Goal: Transaction & Acquisition: Subscribe to service/newsletter

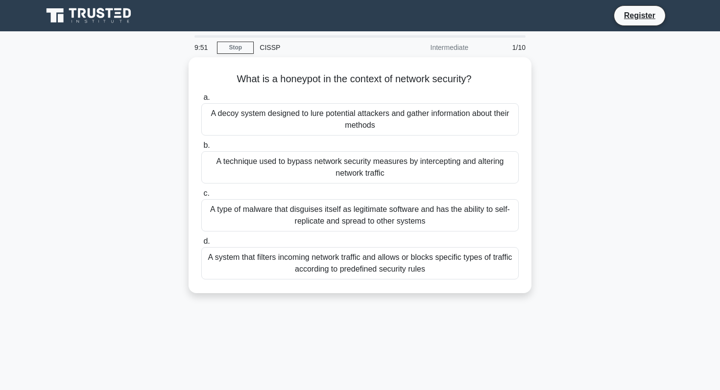
click at [108, 20] on icon at bounding box center [90, 15] width 94 height 19
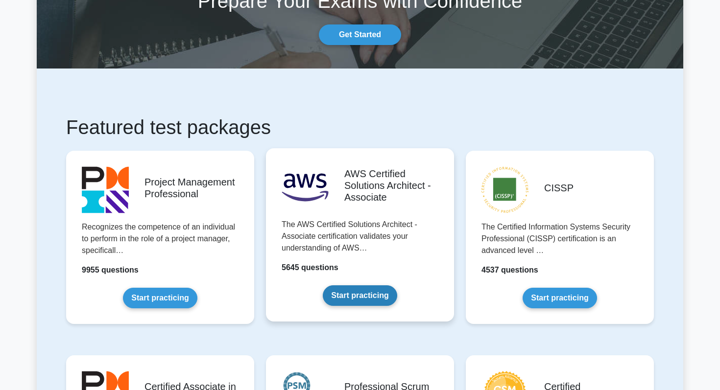
scroll to position [80, 0]
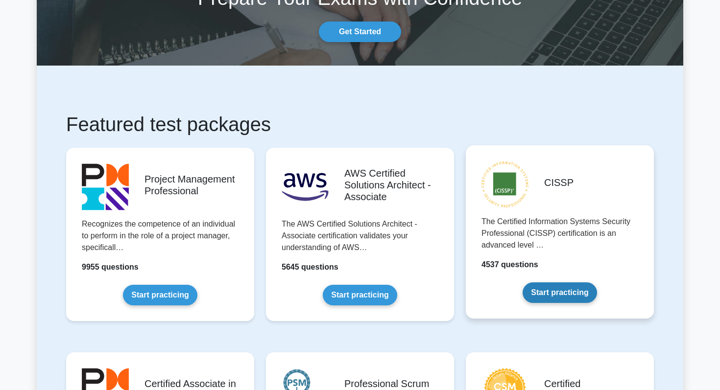
click at [564, 290] on link "Start practicing" at bounding box center [560, 293] width 74 height 21
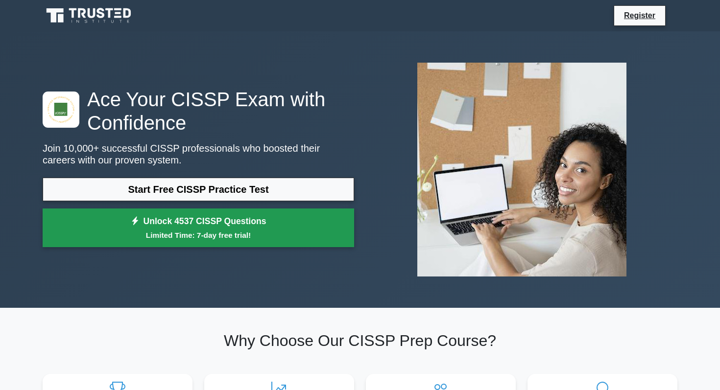
click at [264, 220] on link "Unlock 4537 CISSP Questions Limited Time: 7-day free trial!" at bounding box center [199, 228] width 312 height 39
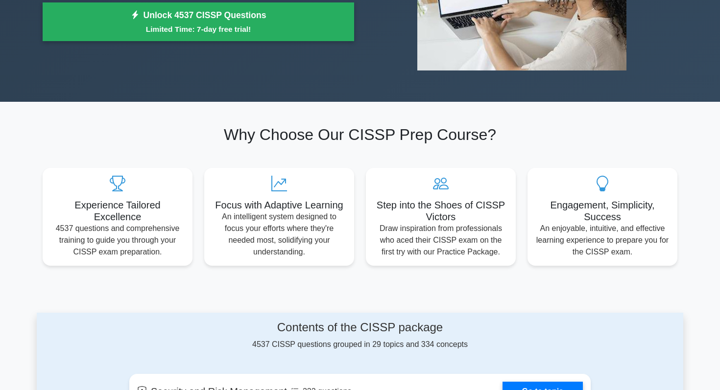
scroll to position [212, 0]
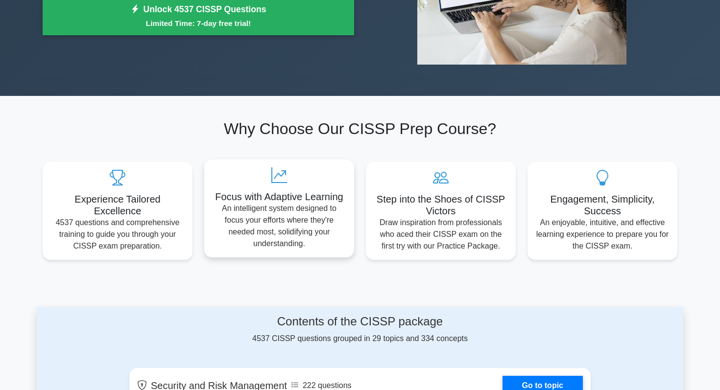
click at [284, 216] on p "An intelligent system designed to focus your efforts where they're needed most,…" at bounding box center [279, 226] width 134 height 47
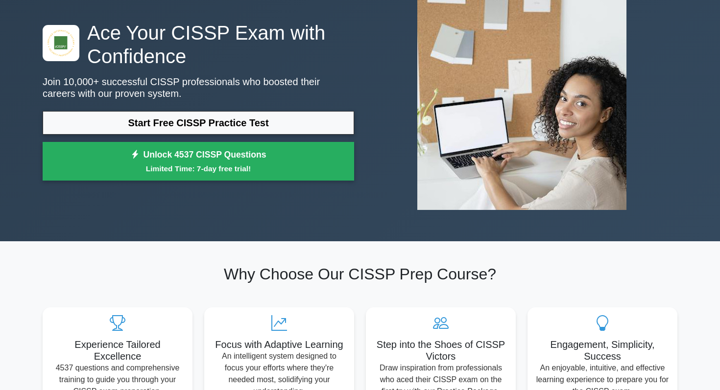
scroll to position [0, 0]
